Goal: Task Accomplishment & Management: Manage account settings

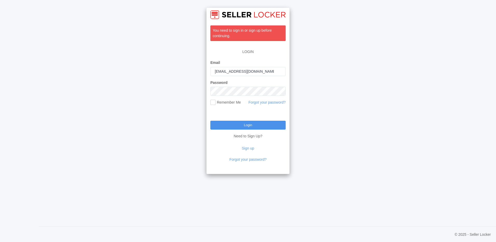
click at [273, 126] on input "Login" at bounding box center [247, 125] width 75 height 9
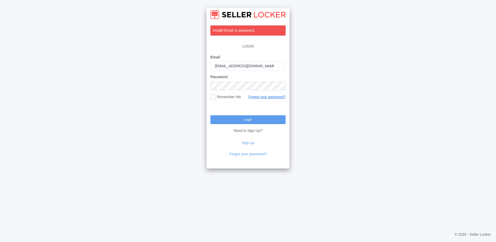
click at [263, 95] on link "Forgot your password?" at bounding box center [266, 97] width 37 height 4
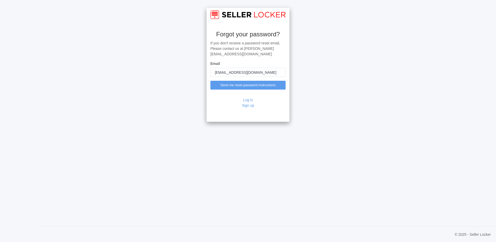
type input "[EMAIL_ADDRESS][DOMAIN_NAME]"
click at [210, 81] on input "Send me reset password instructions" at bounding box center [247, 85] width 75 height 9
